Goal: Use online tool/utility: Utilize a website feature to perform a specific function

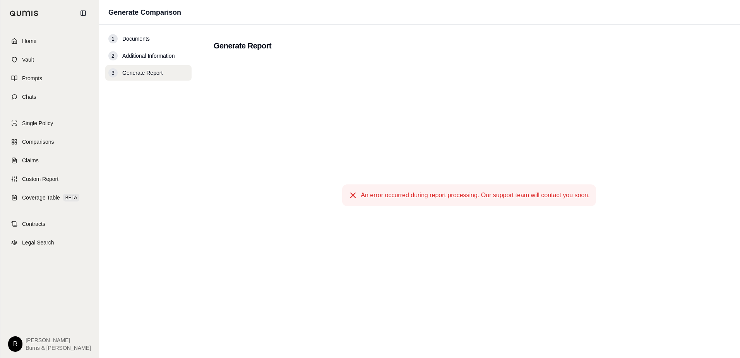
click at [36, 42] on span "Home" at bounding box center [29, 41] width 14 height 8
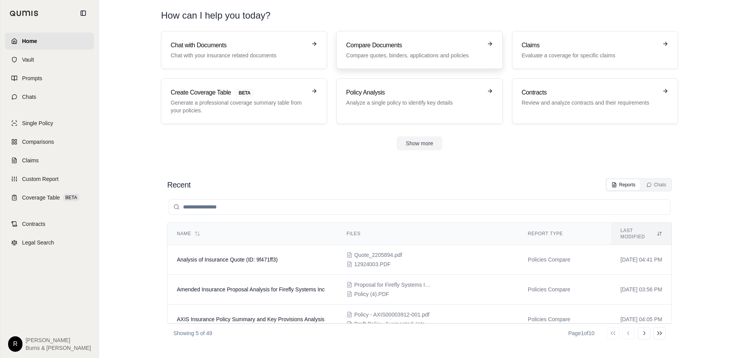
click at [401, 43] on h3 "Compare Documents" at bounding box center [414, 45] width 136 height 9
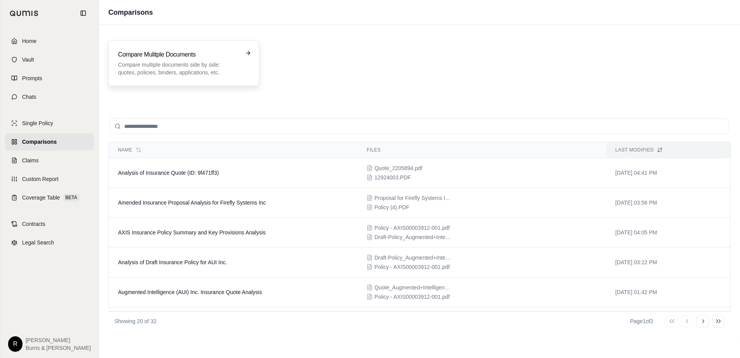
click at [165, 66] on p "Compare multiple documents side by side: quotes, policies, binders, application…" at bounding box center [178, 68] width 121 height 15
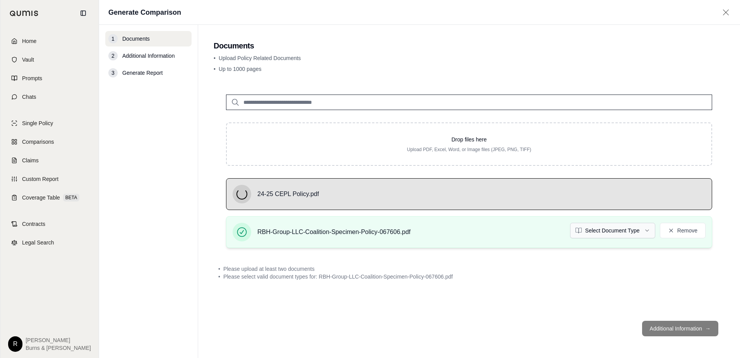
click at [648, 232] on html "Home Vault Prompts Chats Single Policy Comparisons Claims Custom Report Coverag…" at bounding box center [370, 179] width 740 height 358
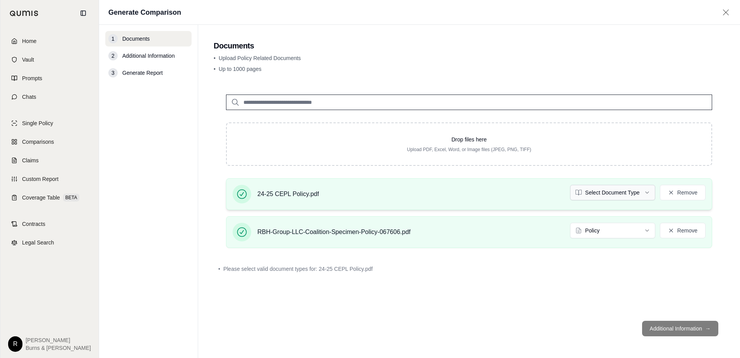
click at [650, 191] on html "Home Vault Prompts Chats Single Policy Comparisons Claims Custom Report Coverag…" at bounding box center [370, 179] width 740 height 358
click at [670, 330] on button "Additional Information →" at bounding box center [680, 327] width 76 height 15
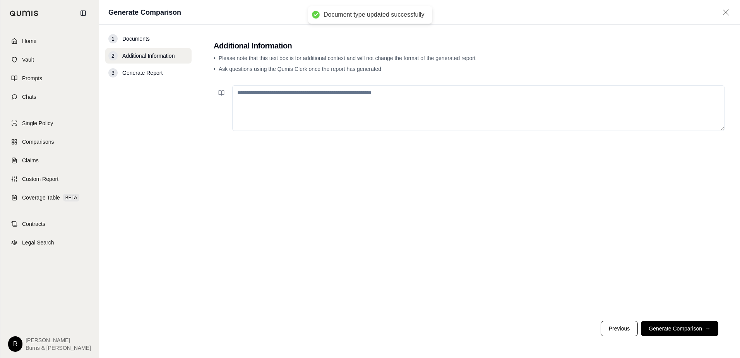
click at [662, 331] on button "Generate Comparison →" at bounding box center [679, 327] width 77 height 15
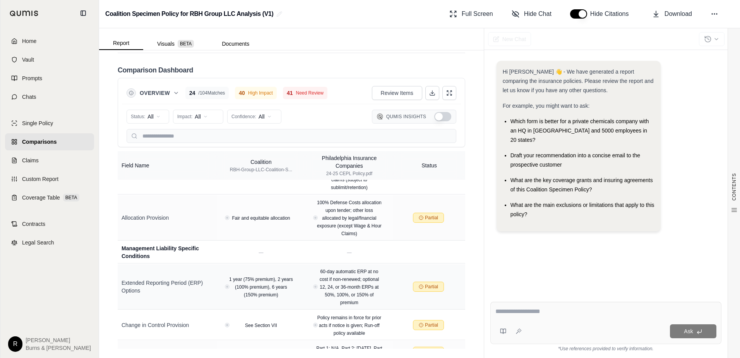
scroll to position [2423, 0]
